Goal: Transaction & Acquisition: Purchase product/service

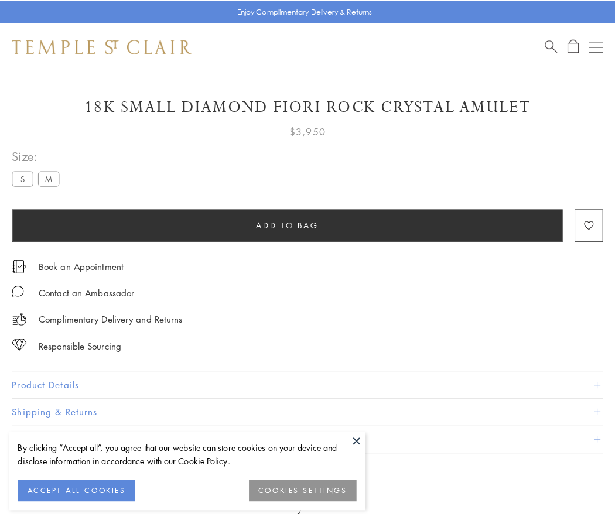
scroll to position [69, 0]
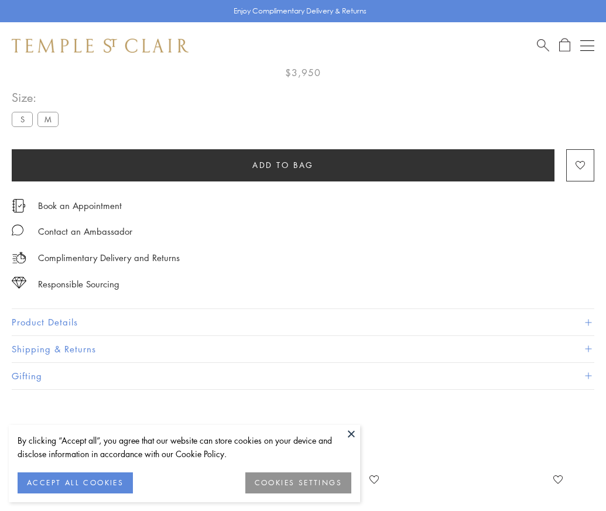
click at [283, 164] on span "Add to bag" at bounding box center [282, 165] width 61 height 13
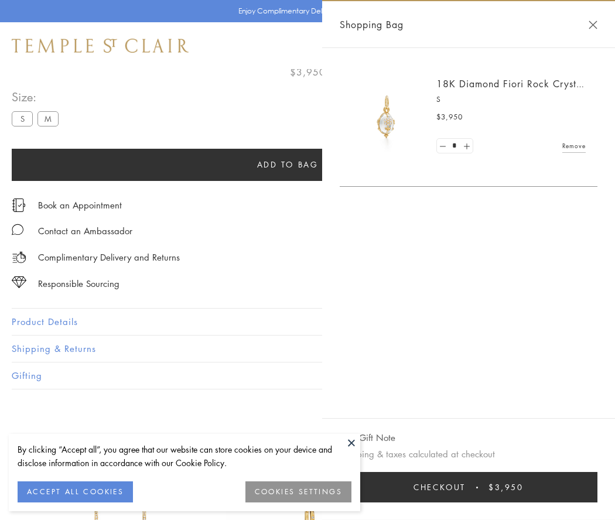
click at [476, 487] on button "Checkout $3,950" at bounding box center [469, 487] width 258 height 30
